Goal: Task Accomplishment & Management: Manage account settings

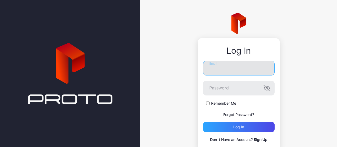
click at [222, 66] on input "Email" at bounding box center [239, 68] width 72 height 15
type input "**********"
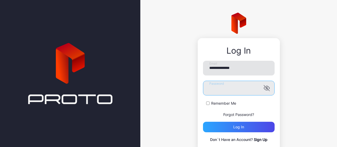
click at [203, 122] on button "Log in" at bounding box center [239, 127] width 72 height 11
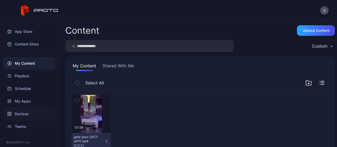
click at [22, 111] on div "Devices" at bounding box center [29, 114] width 52 height 13
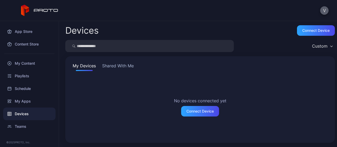
click at [322, 12] on button "V" at bounding box center [325, 10] width 8 height 8
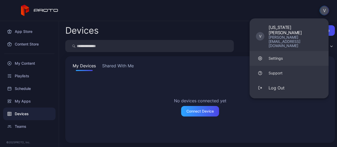
click at [279, 56] on div "Settings" at bounding box center [276, 58] width 14 height 5
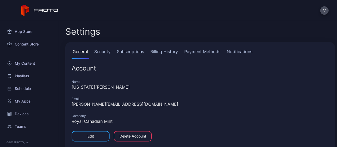
click at [125, 54] on link "Subscriptions" at bounding box center [130, 53] width 29 height 11
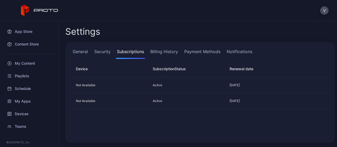
click at [100, 53] on link "Security" at bounding box center [102, 53] width 18 height 11
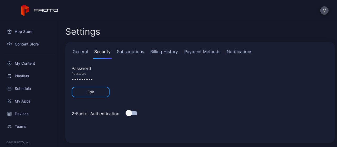
click at [175, 54] on link "Billing History" at bounding box center [164, 53] width 30 height 11
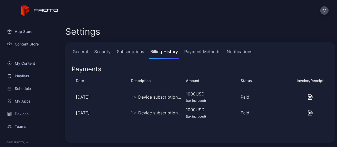
click at [205, 53] on link "Payment Methods" at bounding box center [202, 53] width 38 height 11
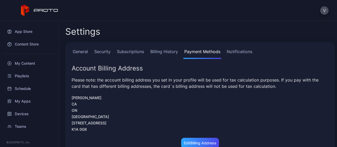
click at [233, 54] on link "Notifications" at bounding box center [240, 53] width 28 height 11
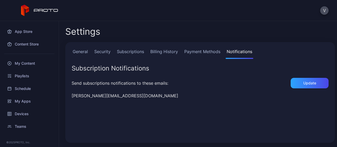
click at [163, 51] on link "Billing History" at bounding box center [164, 53] width 30 height 11
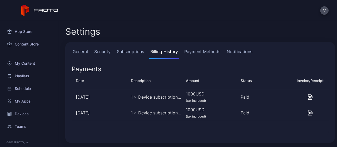
click at [139, 51] on link "Subscriptions" at bounding box center [130, 53] width 29 height 11
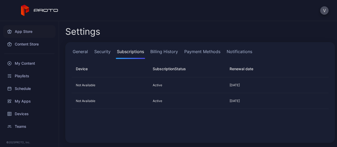
click at [18, 30] on div "App Store" at bounding box center [29, 31] width 52 height 13
